Goal: Transaction & Acquisition: Purchase product/service

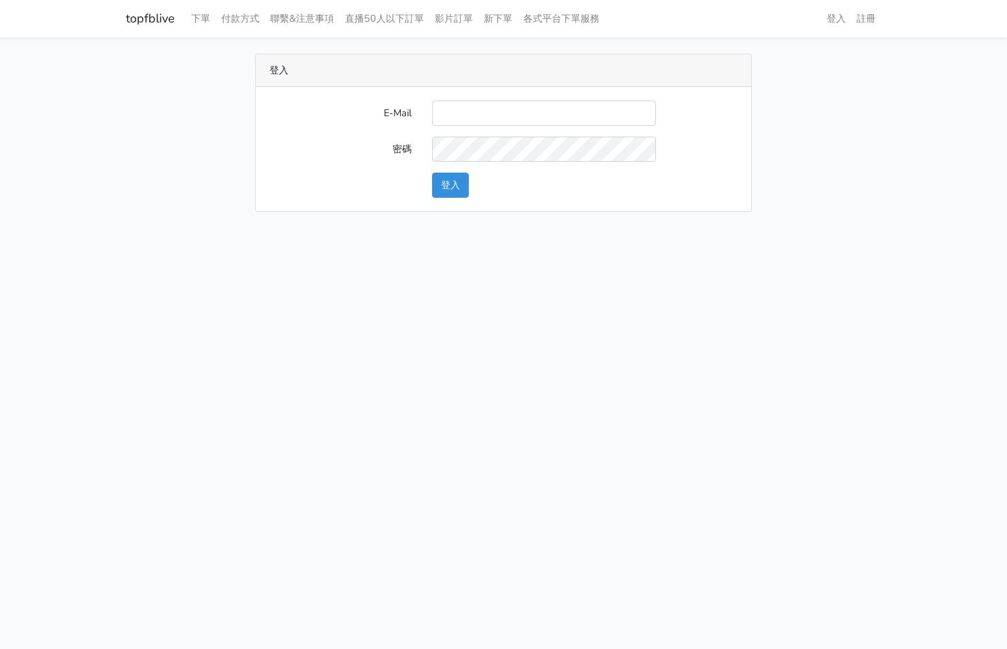
type input "[EMAIL_ADDRESS][PERSON_NAME][DOMAIN_NAME]"
click at [450, 178] on button "登入" at bounding box center [450, 185] width 37 height 25
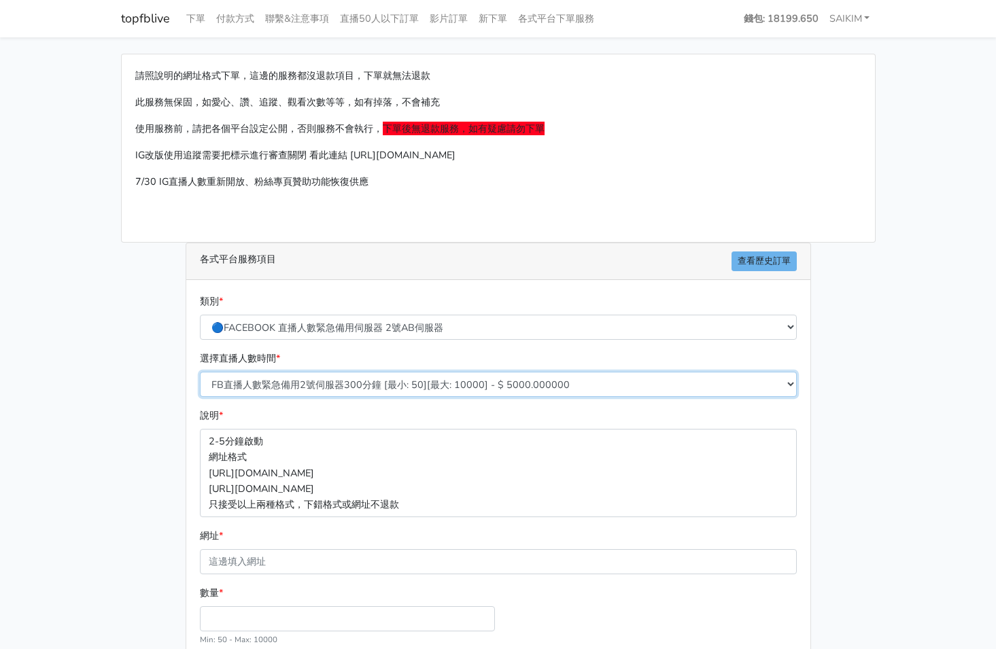
click at [328, 381] on select "FB直播人數緊急備用2號伺服器300分鐘 [最小: 50][最大: 10000] - $ 5000.000000 FB直播人數緊急備用2號伺服器60分鐘 [最…" at bounding box center [498, 384] width 597 height 25
select select "575"
click at [200, 372] on select "FB直播人數緊急備用2號伺服器300分鐘 [最小: 50][最大: 10000] - $ 5000.000000 FB直播人數緊急備用2號伺服器60分鐘 [最…" at bounding box center [498, 384] width 597 height 25
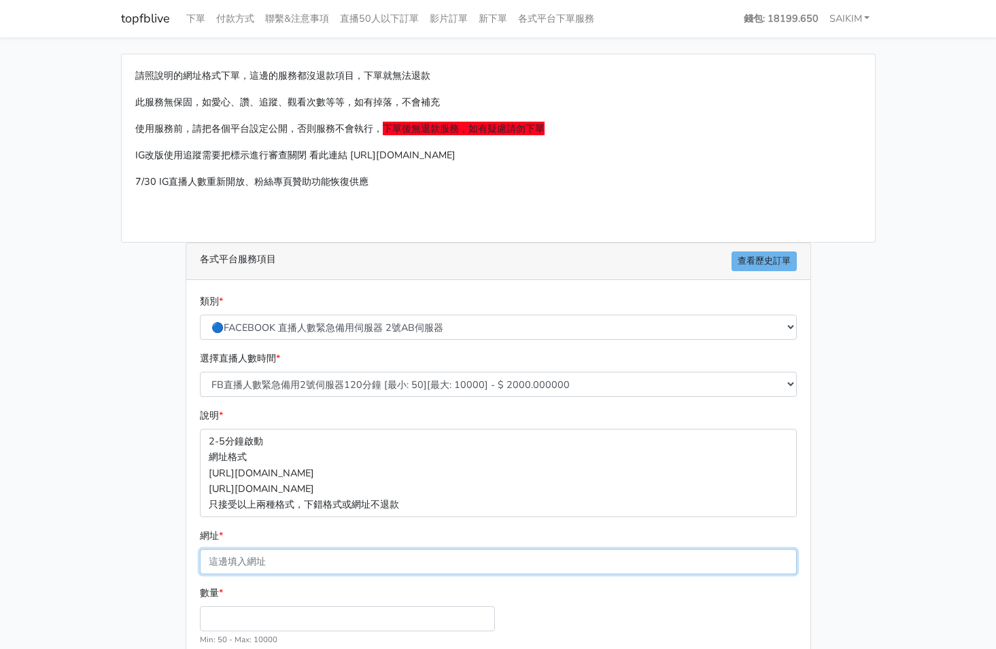
click at [262, 571] on input "網址 *" at bounding box center [498, 562] width 597 height 25
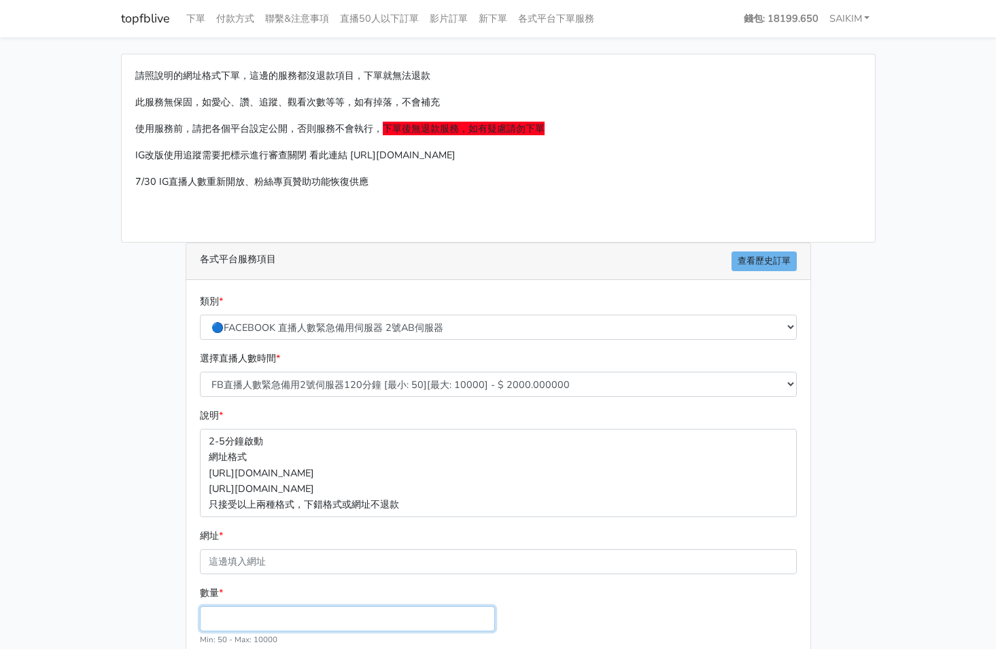
click at [237, 610] on input "數量 *" at bounding box center [347, 619] width 295 height 25
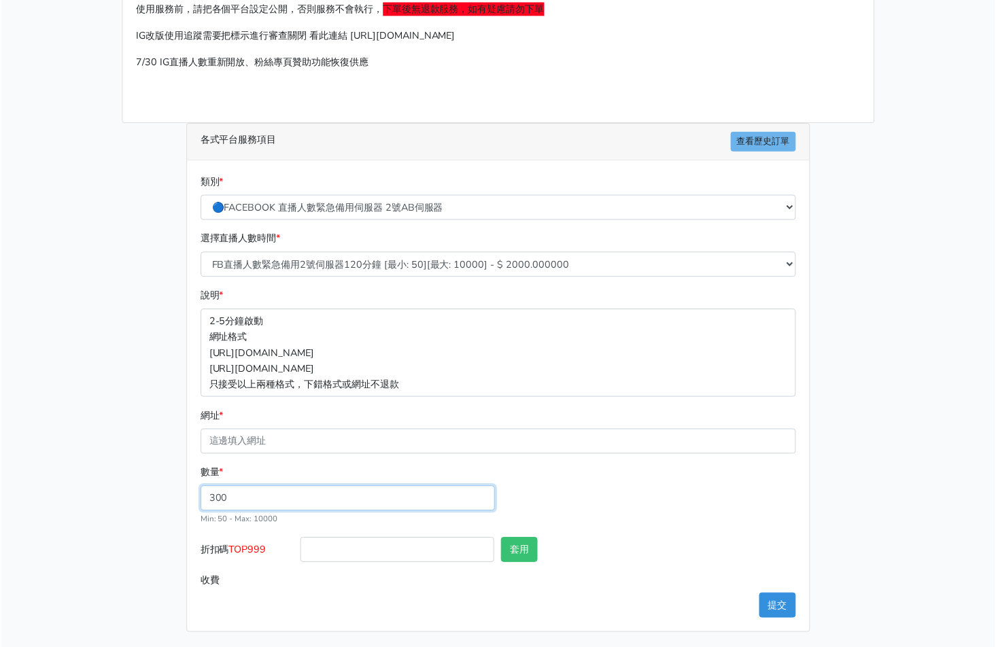
scroll to position [120, 0]
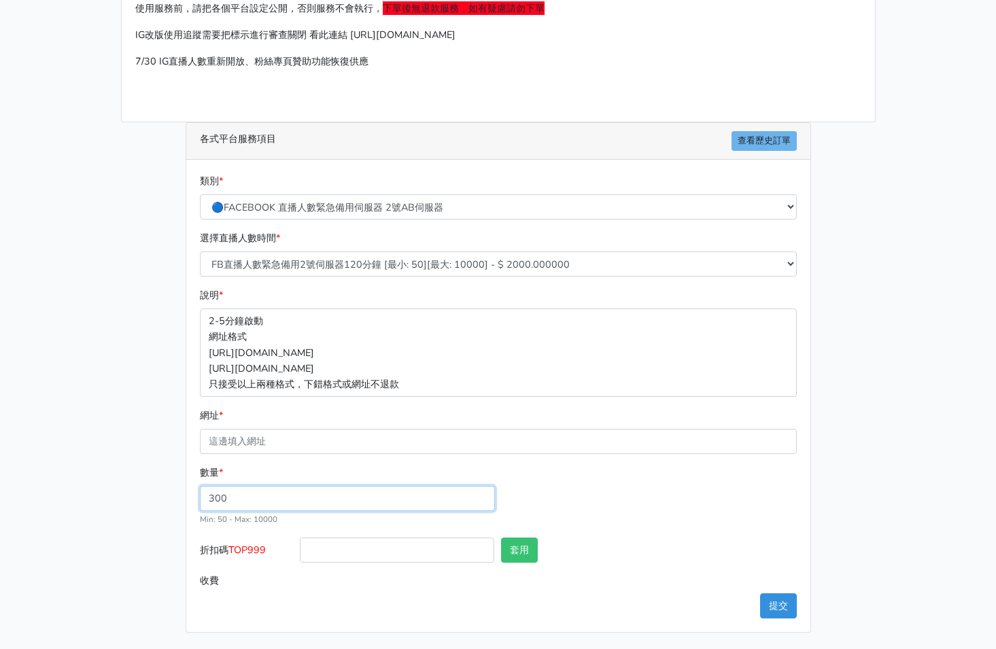
type input "300"
type input "600.000"
click at [252, 554] on span "TOP999" at bounding box center [247, 550] width 37 height 14
click at [300, 554] on input "折扣碼 TOP999" at bounding box center [397, 550] width 195 height 25
click at [252, 554] on span "TOP999" at bounding box center [247, 550] width 37 height 14
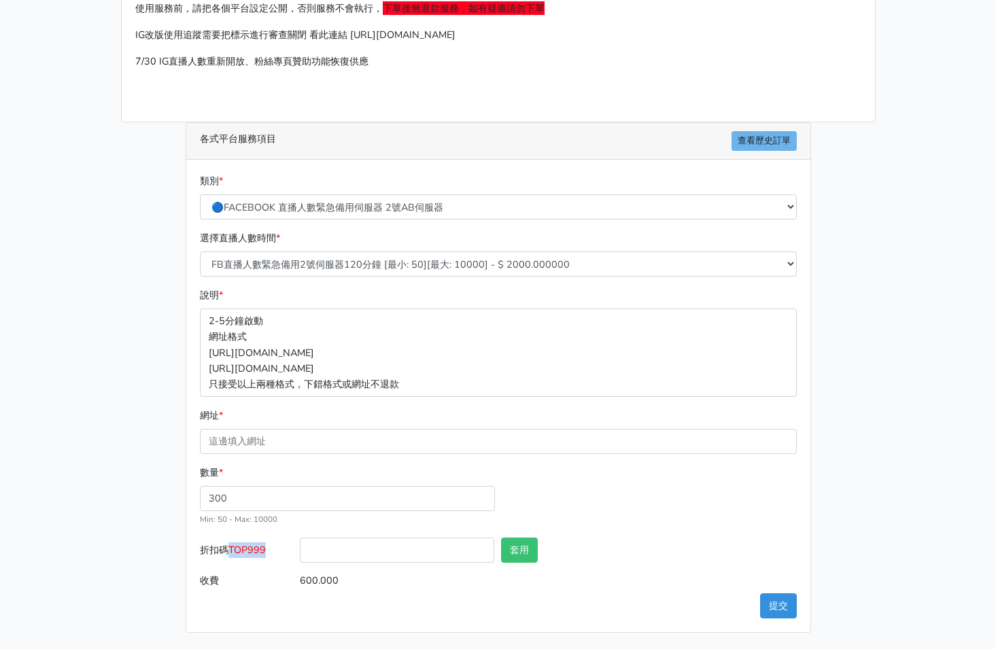
click at [300, 554] on input "折扣碼 TOP999" at bounding box center [397, 550] width 195 height 25
click at [252, 554] on span "TOP999" at bounding box center [247, 550] width 37 height 14
click at [300, 554] on input "折扣碼 TOP999" at bounding box center [397, 550] width 195 height 25
click at [241, 548] on span "TOP999" at bounding box center [247, 550] width 37 height 14
click at [300, 548] on input "折扣碼 TOP999" at bounding box center [397, 550] width 195 height 25
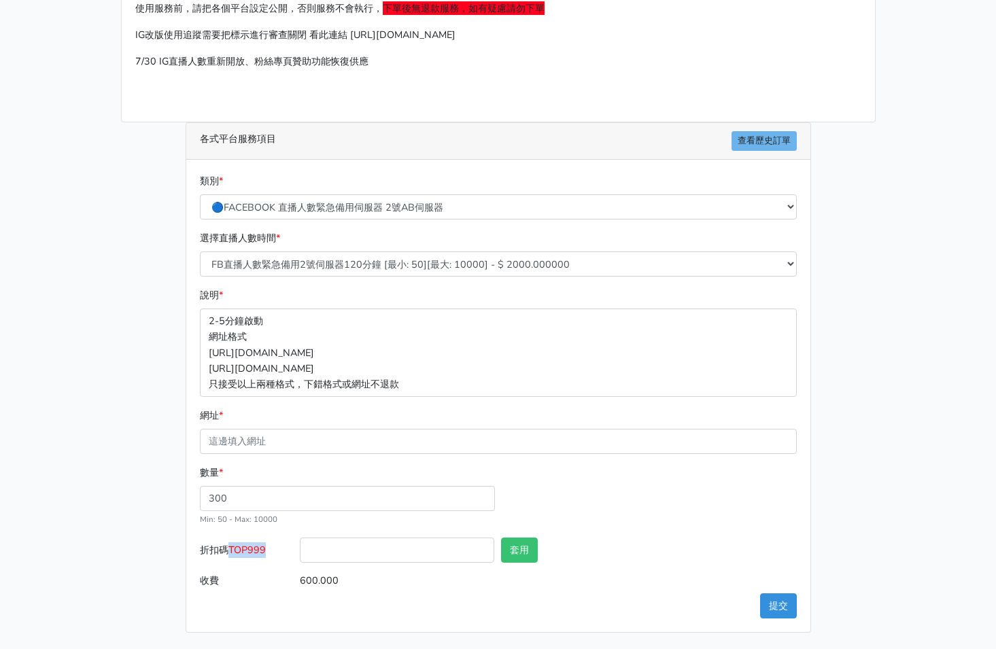
click at [241, 548] on span "TOP999" at bounding box center [247, 550] width 37 height 14
click at [300, 548] on input "折扣碼 TOP999" at bounding box center [397, 550] width 195 height 25
copy span "TOP999"
click at [382, 554] on input "折扣碼 TOP999" at bounding box center [397, 550] width 195 height 25
paste input "TOP999"
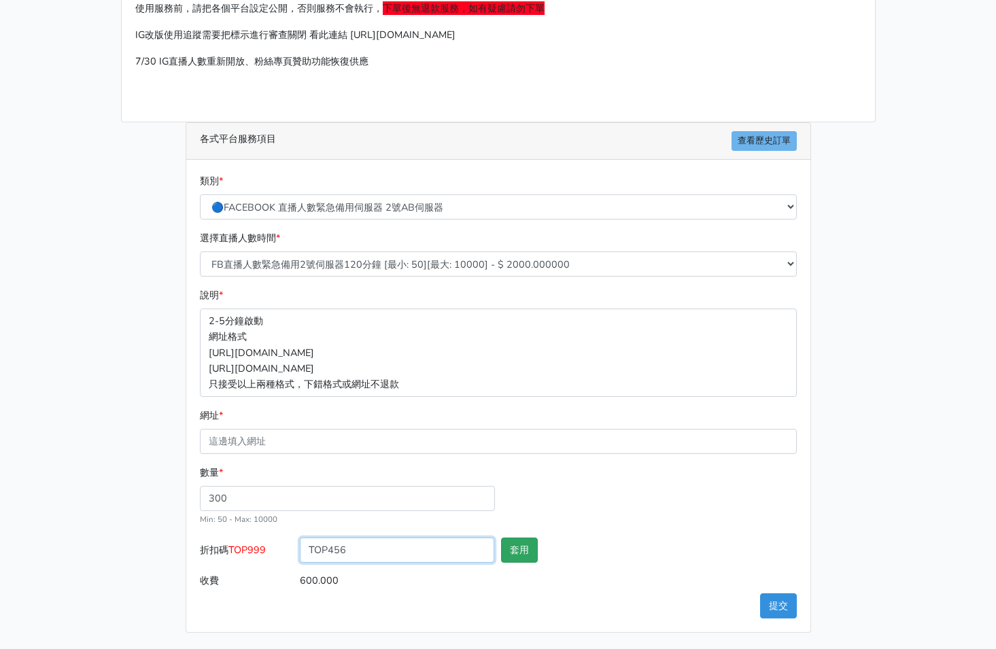
type input "TOP456"
click at [509, 546] on button "套用" at bounding box center [519, 550] width 37 height 25
type input "套用成功"
type input "576.000"
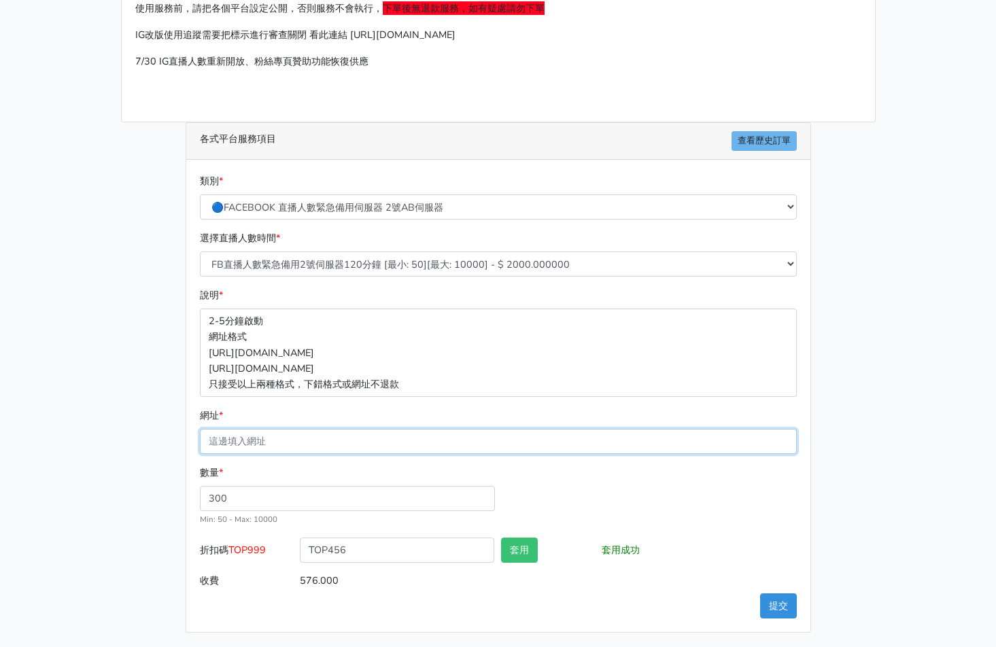
click at [358, 439] on input "網址 *" at bounding box center [498, 441] width 597 height 25
paste input "https://www.facebook.com/100064724107632/videos/1309408407297775"
type input "https://www.facebook.com/100064724107632/videos/1309408407297775"
click at [511, 552] on button "套用" at bounding box center [519, 550] width 37 height 25
click at [775, 599] on button "提交" at bounding box center [778, 606] width 37 height 25
